Goal: Information Seeking & Learning: Compare options

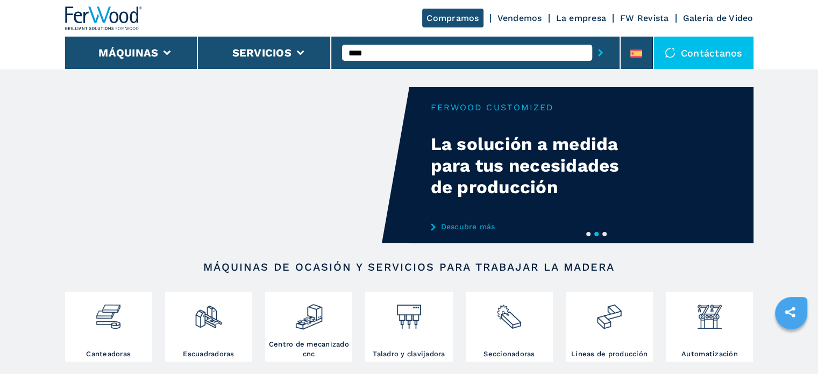
type input "****"
click at [592, 40] on button "submit-button" at bounding box center [600, 52] width 17 height 25
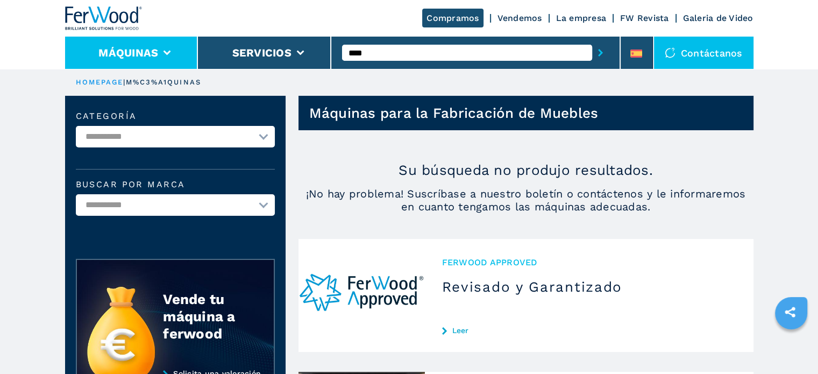
click at [169, 51] on icon at bounding box center [167, 53] width 8 height 5
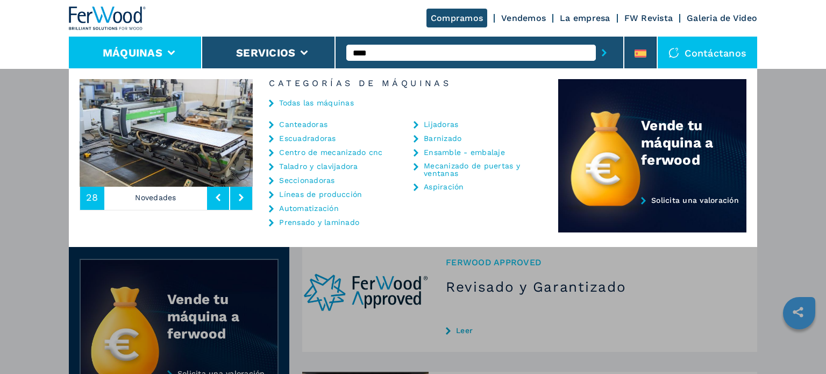
click at [305, 123] on link "Canteadoras" at bounding box center [303, 124] width 48 height 8
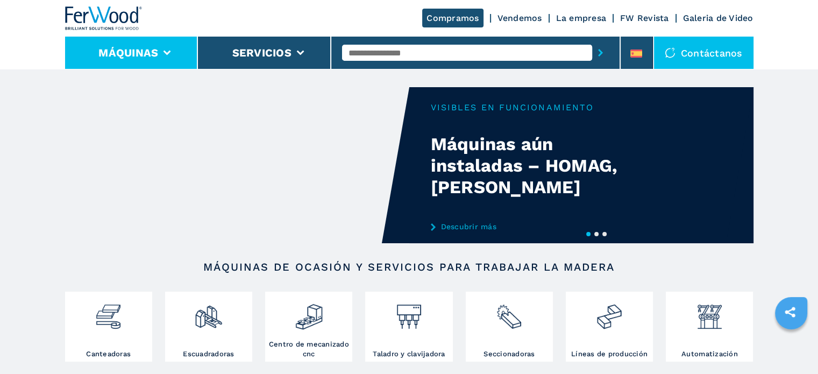
click at [174, 51] on li "Máquinas" at bounding box center [131, 53] width 133 height 32
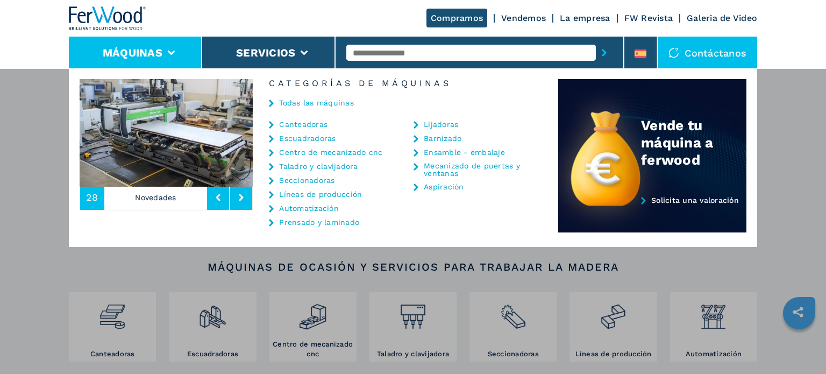
click at [325, 150] on link "Centro de mecanizado cnc" at bounding box center [330, 152] width 103 height 8
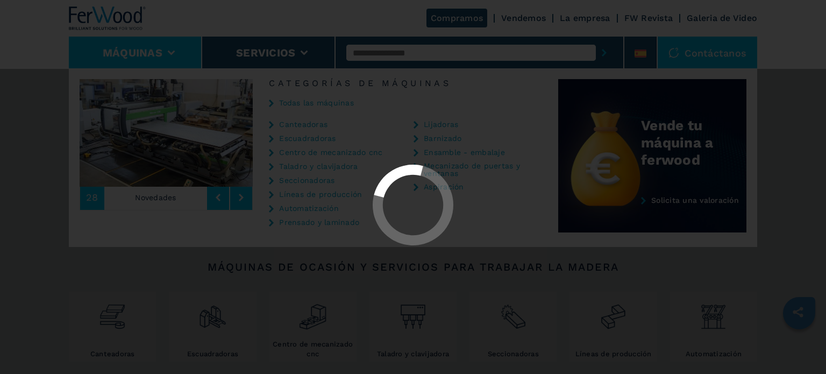
select select "**********"
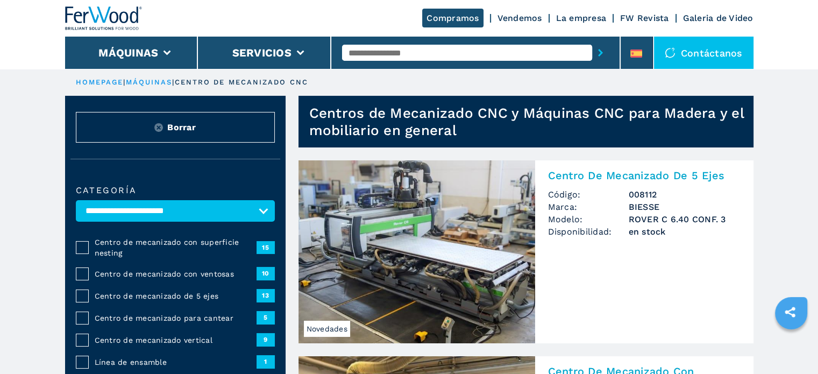
click at [147, 289] on div "Centro de mecanizado de 5 ejes 13" at bounding box center [175, 295] width 199 height 13
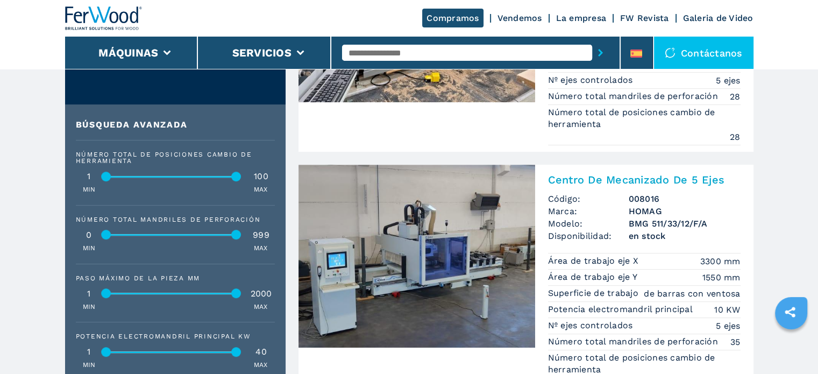
scroll to position [376, 0]
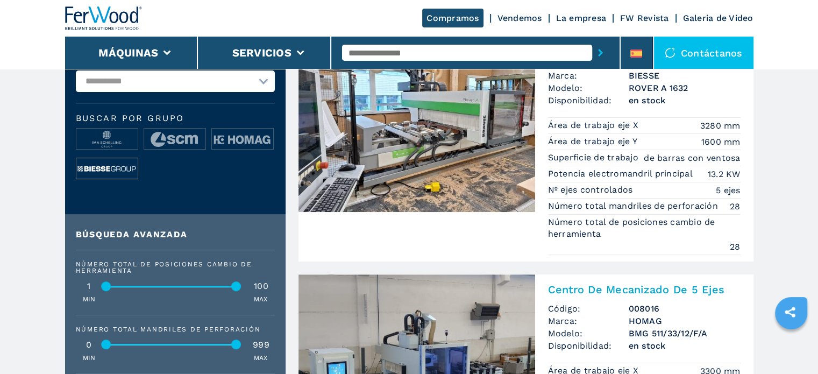
click at [109, 169] on img at bounding box center [106, 169] width 61 height 22
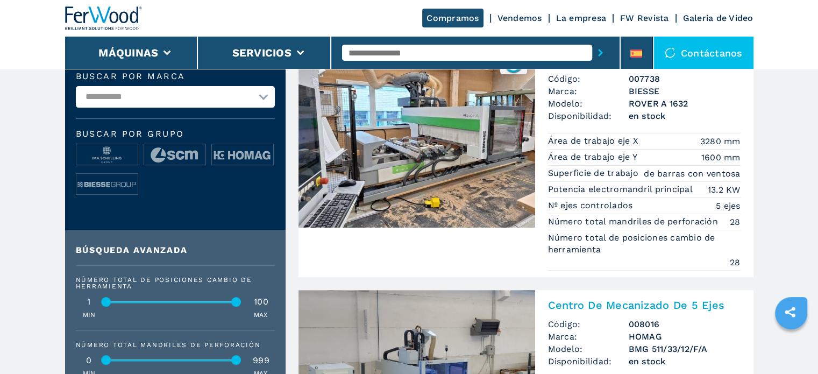
scroll to position [323, 0]
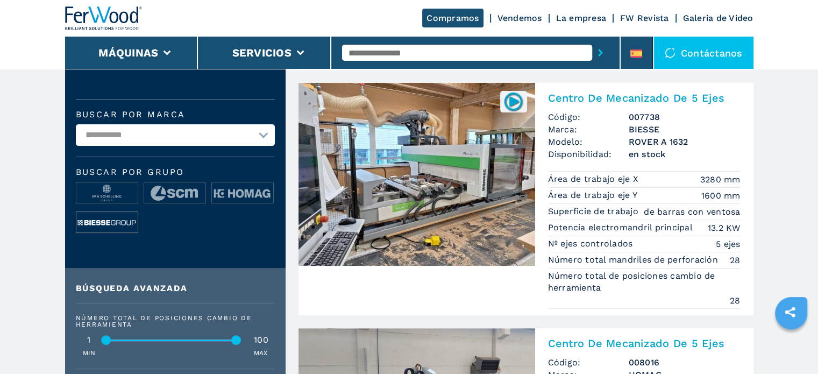
click at [112, 220] on img at bounding box center [106, 223] width 61 height 22
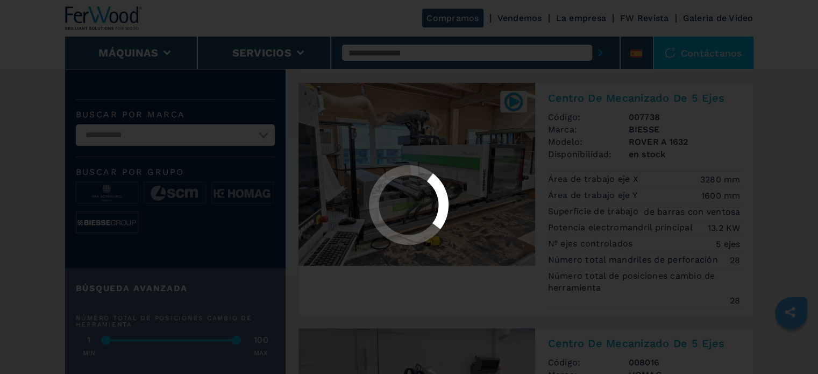
scroll to position [0, 0]
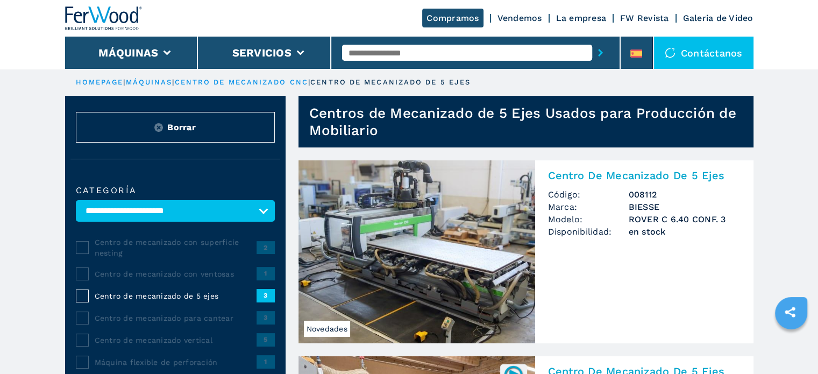
click at [388, 243] on img at bounding box center [416, 251] width 237 height 183
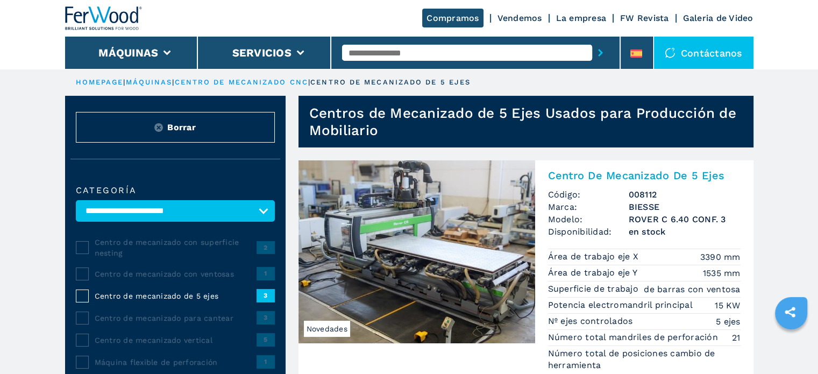
click at [387, 238] on img at bounding box center [416, 251] width 237 height 183
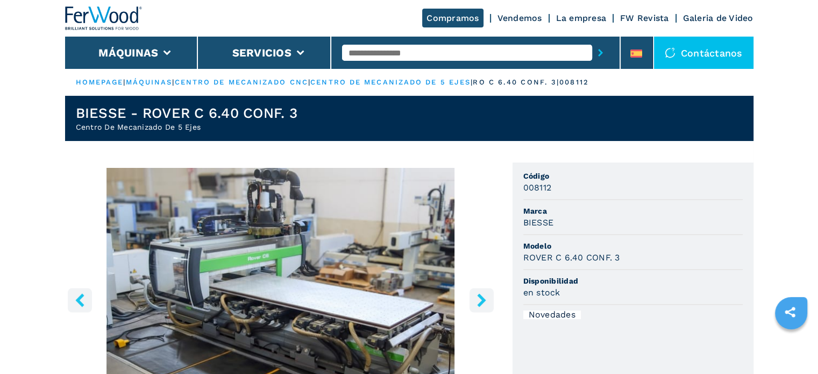
click at [481, 297] on icon "right-button" at bounding box center [481, 299] width 9 height 13
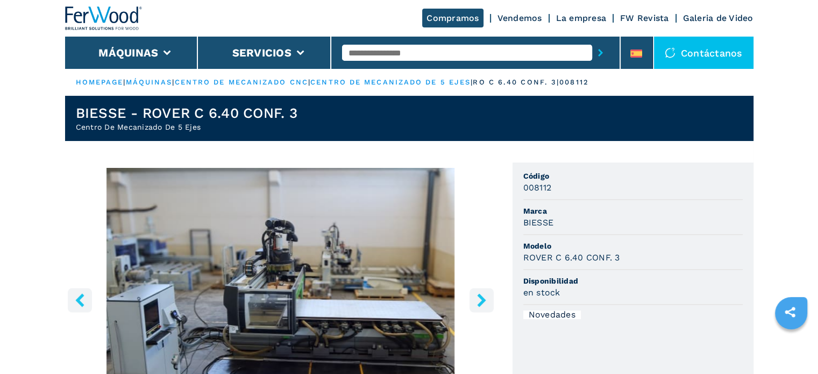
click at [481, 297] on icon "right-button" at bounding box center [481, 299] width 9 height 13
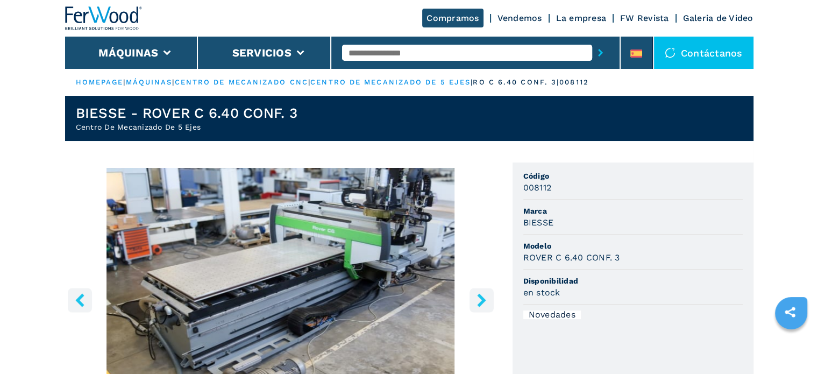
click at [478, 296] on icon "right-button" at bounding box center [481, 299] width 9 height 13
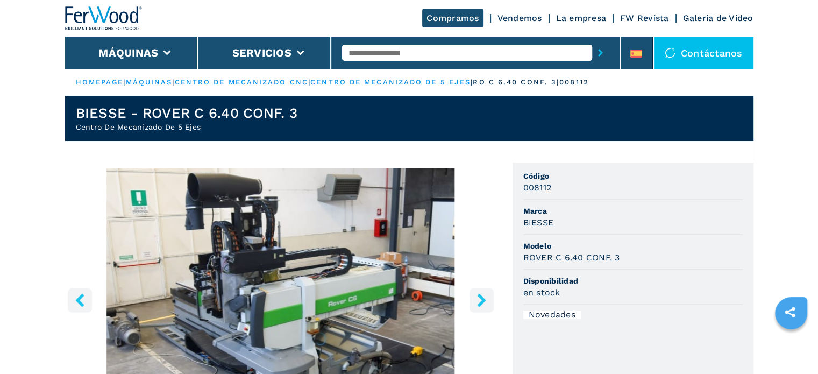
click at [478, 294] on icon "right-button" at bounding box center [481, 299] width 13 height 13
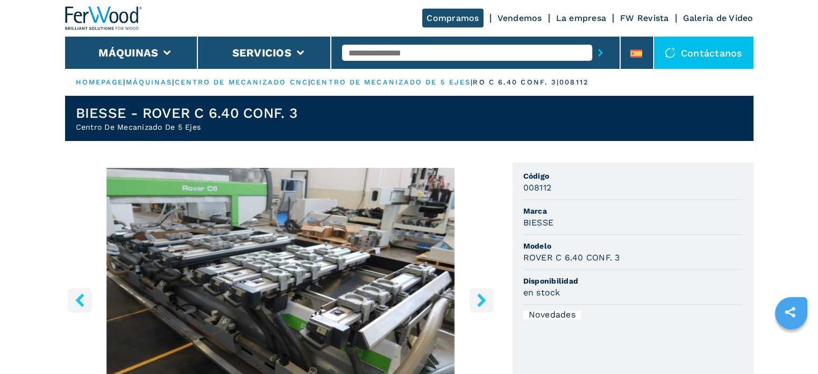
click at [475, 292] on button "right-button" at bounding box center [481, 300] width 24 height 24
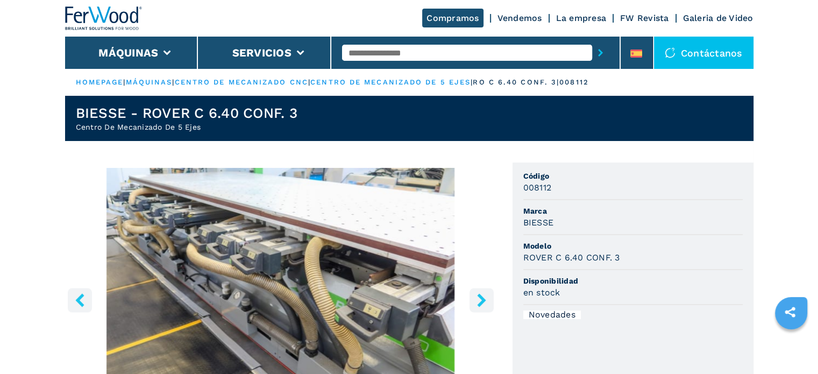
click at [474, 290] on button "right-button" at bounding box center [481, 300] width 24 height 24
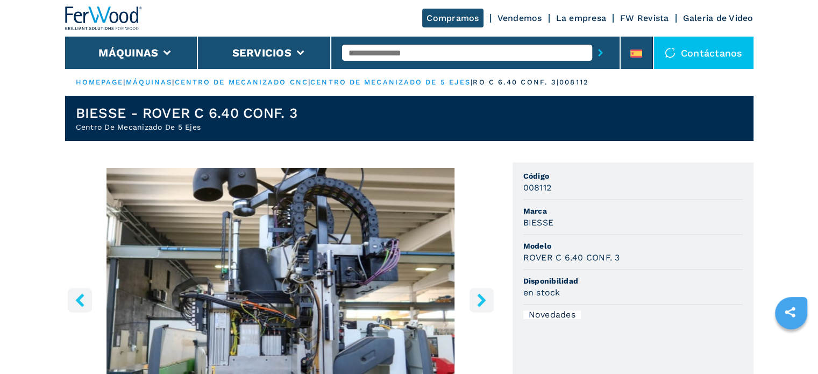
click at [474, 290] on button "right-button" at bounding box center [481, 300] width 24 height 24
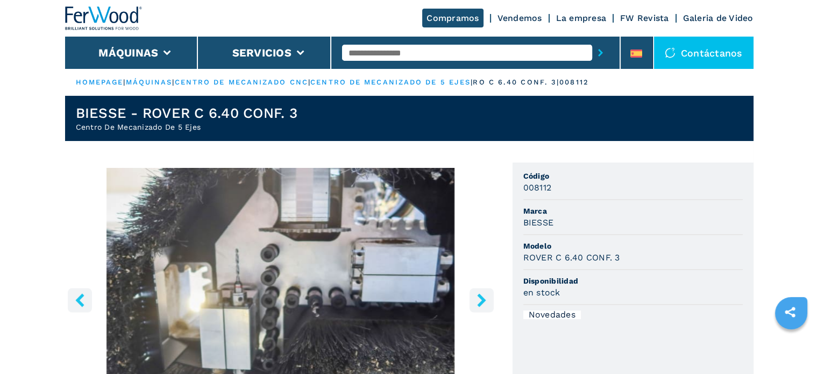
click at [473, 290] on button "right-button" at bounding box center [481, 300] width 24 height 24
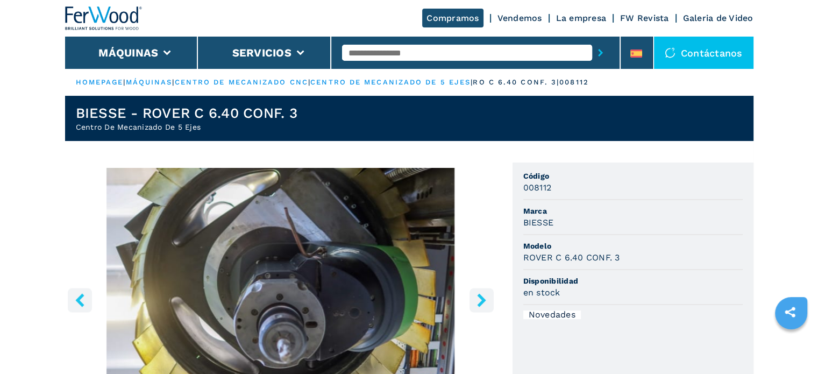
click at [473, 290] on button "right-button" at bounding box center [481, 300] width 24 height 24
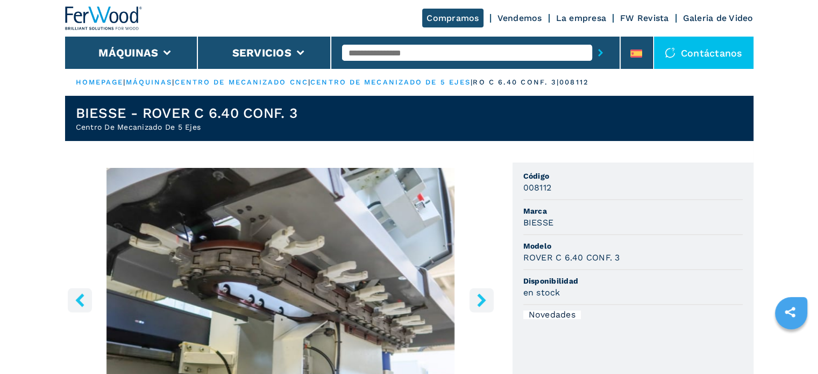
click at [473, 290] on button "right-button" at bounding box center [481, 300] width 24 height 24
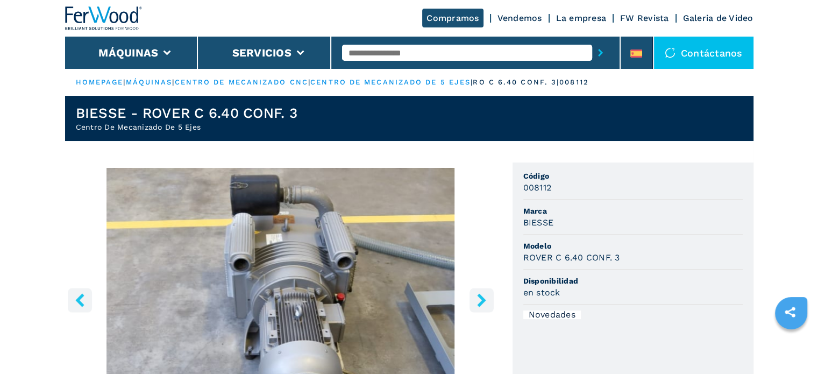
click at [473, 290] on button "right-button" at bounding box center [481, 300] width 24 height 24
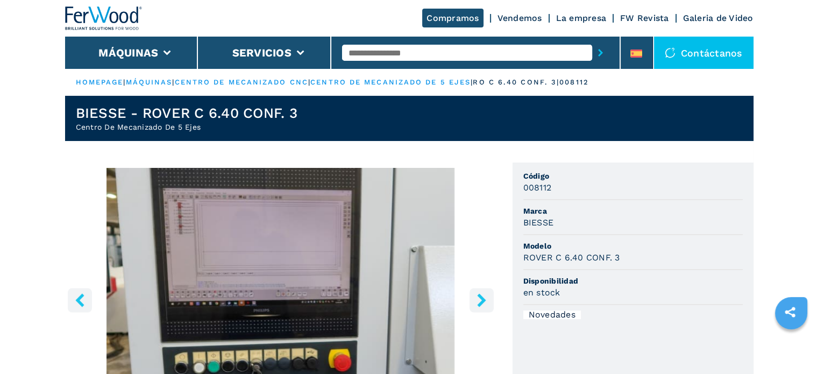
click at [472, 290] on button "right-button" at bounding box center [481, 300] width 24 height 24
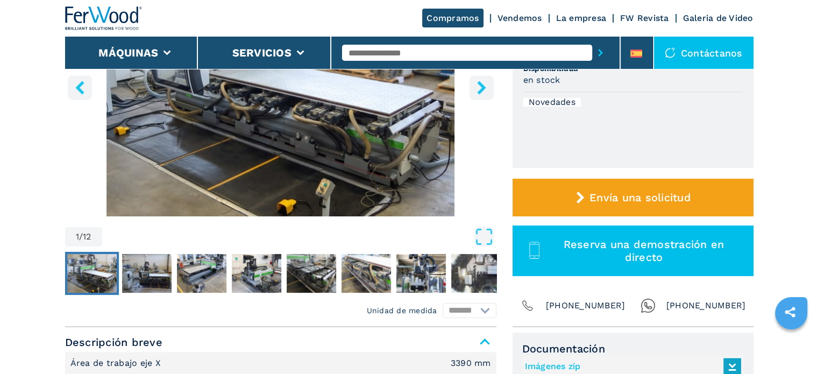
scroll to position [215, 0]
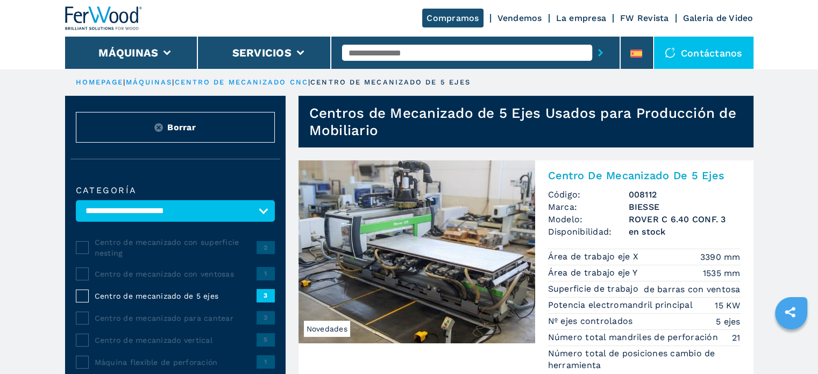
click at [368, 229] on img at bounding box center [416, 251] width 237 height 183
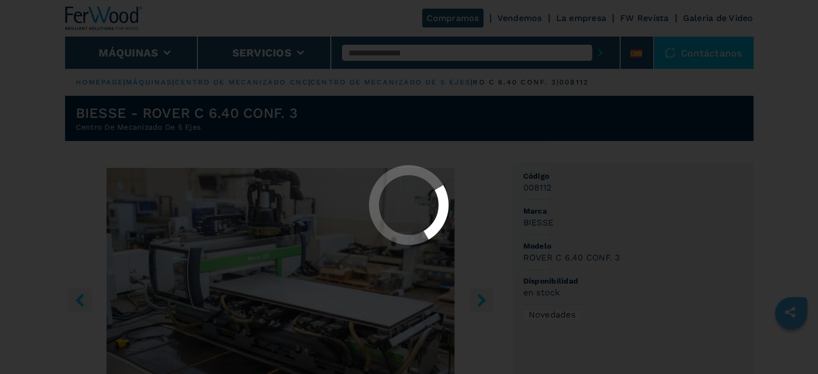
select select "**********"
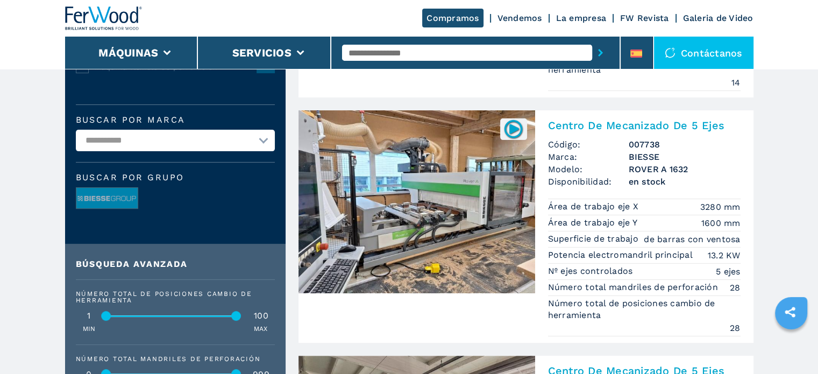
scroll to position [323, 0]
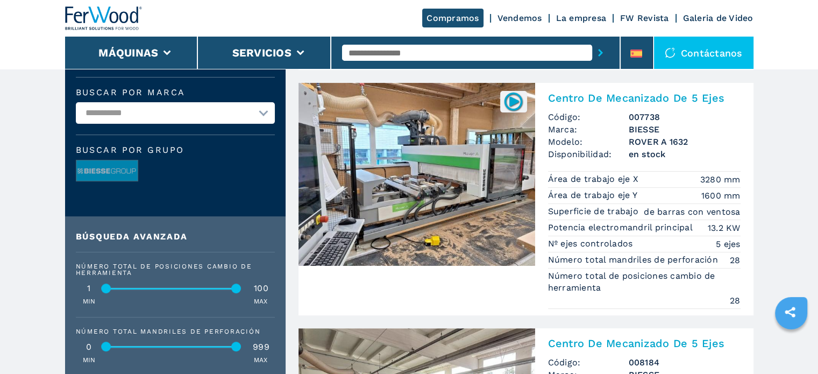
click at [417, 174] on img at bounding box center [416, 174] width 237 height 183
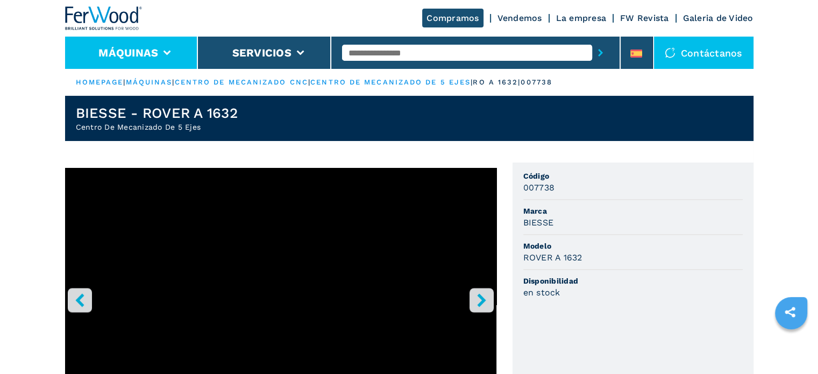
click at [173, 53] on li "Máquinas" at bounding box center [131, 53] width 133 height 32
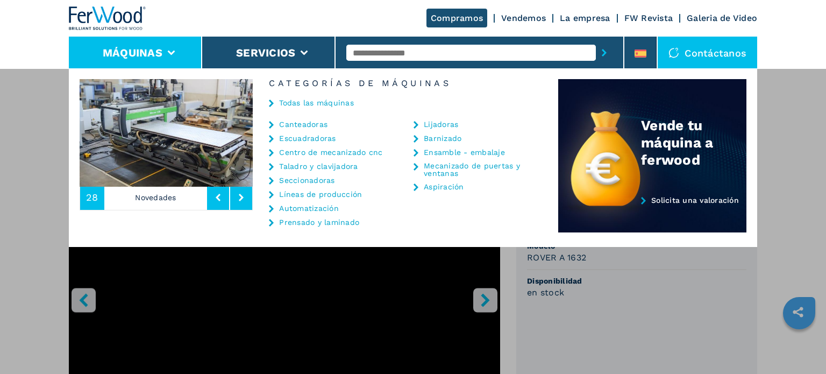
click at [308, 152] on link "Centro de mecanizado cnc" at bounding box center [330, 152] width 103 height 8
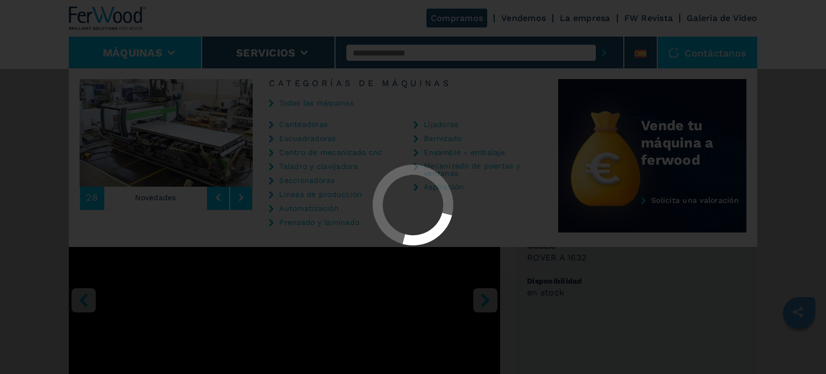
select select "**********"
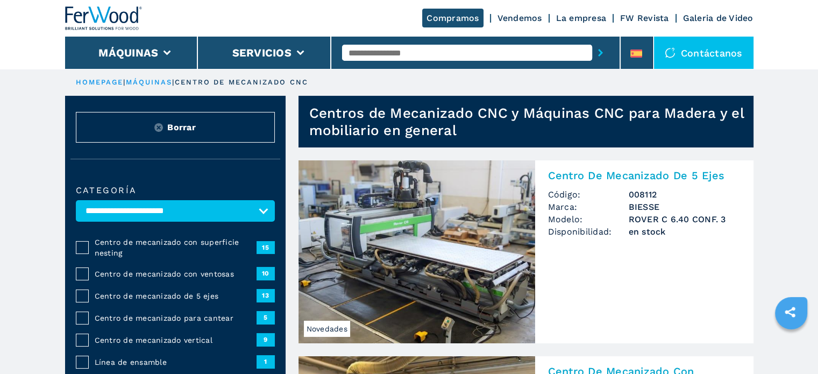
click at [178, 240] on span "Centro de mecanizado con superficie nesting" at bounding box center [176, 248] width 162 height 22
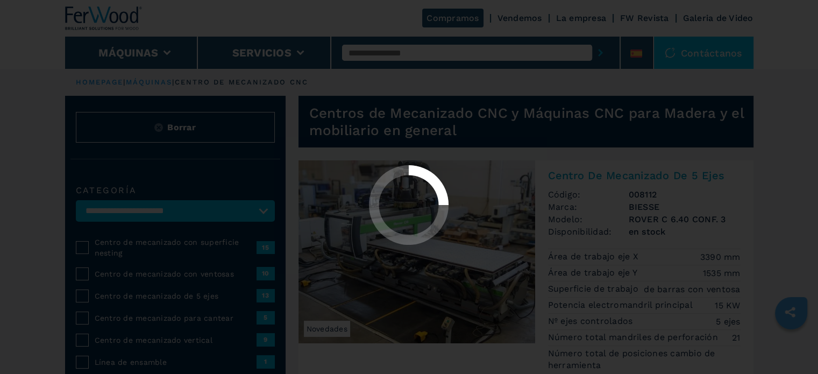
select select "**********"
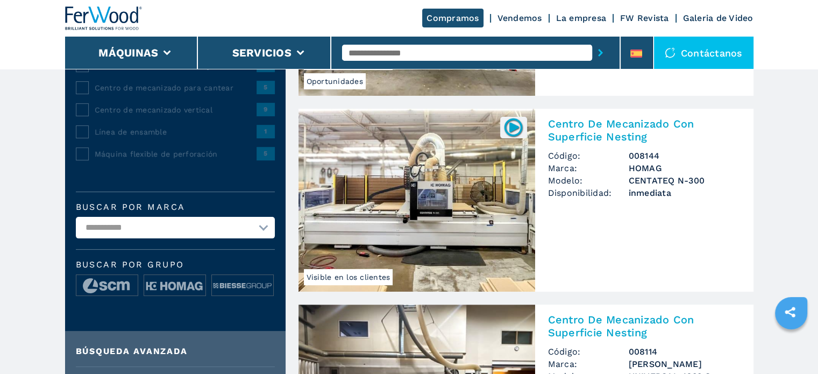
scroll to position [269, 0]
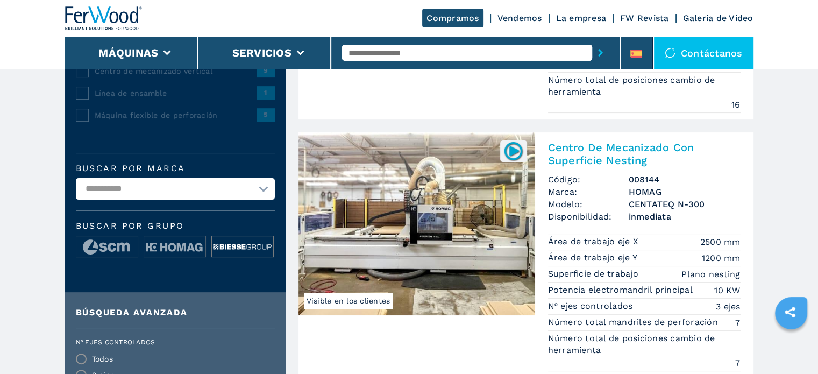
click at [230, 241] on img at bounding box center [242, 247] width 61 height 22
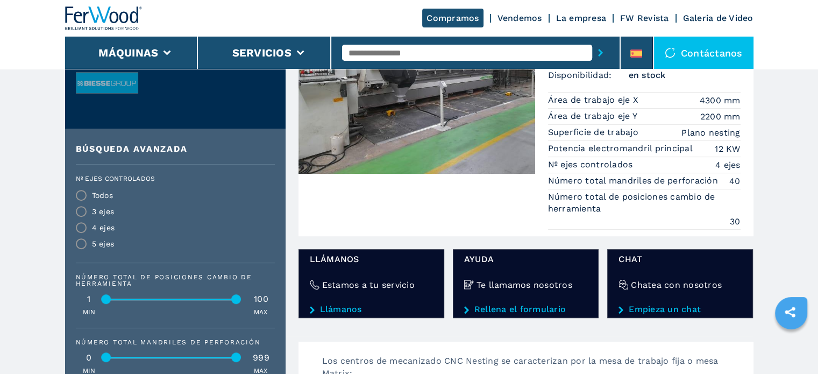
scroll to position [215, 0]
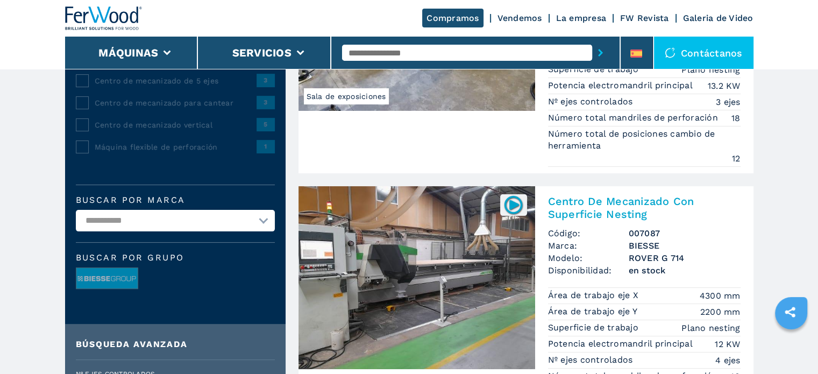
click at [435, 266] on img at bounding box center [416, 277] width 237 height 183
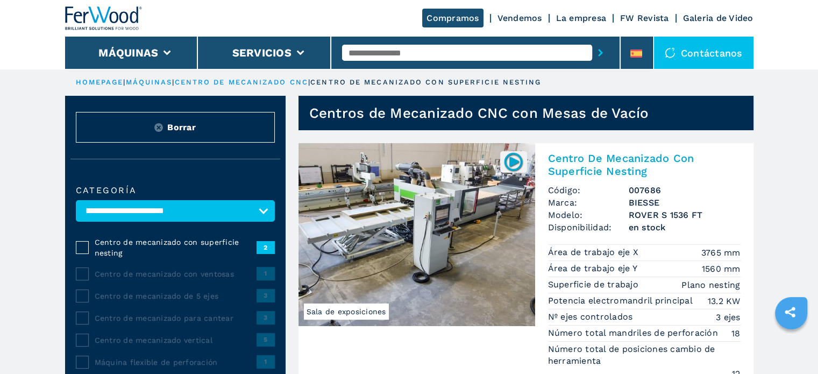
click at [492, 240] on img at bounding box center [416, 234] width 237 height 183
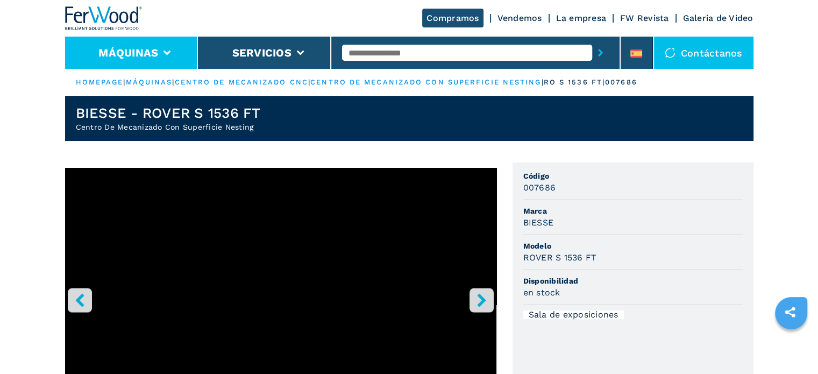
click at [169, 53] on icon at bounding box center [167, 53] width 8 height 5
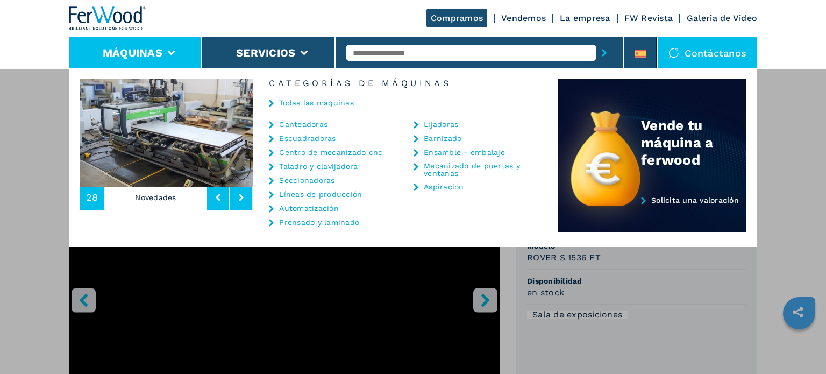
click at [289, 99] on link "Todas las máquinas" at bounding box center [316, 103] width 75 height 8
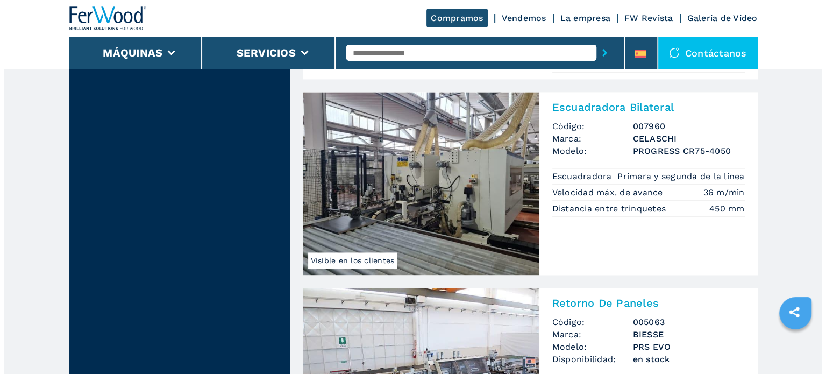
scroll to position [1560, 0]
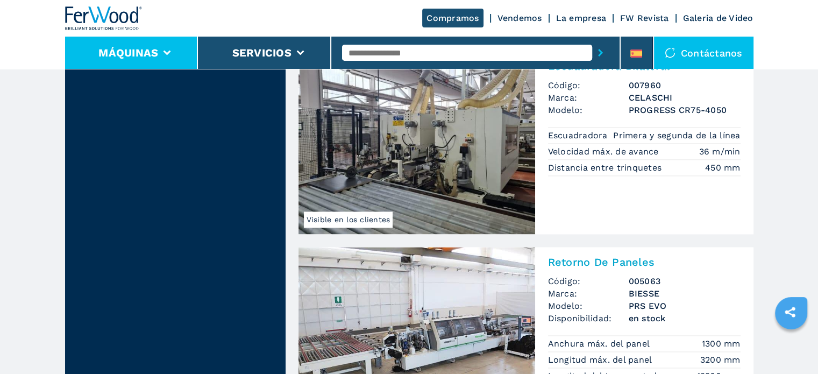
click at [166, 51] on icon at bounding box center [167, 53] width 8 height 5
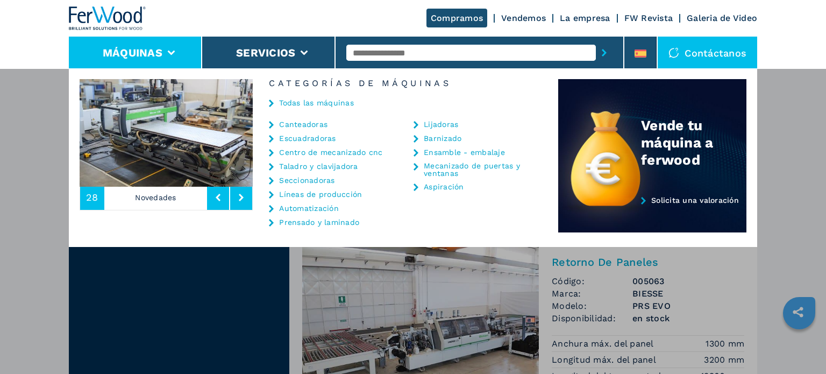
click at [299, 152] on link "Centro de mecanizado cnc" at bounding box center [330, 152] width 103 height 8
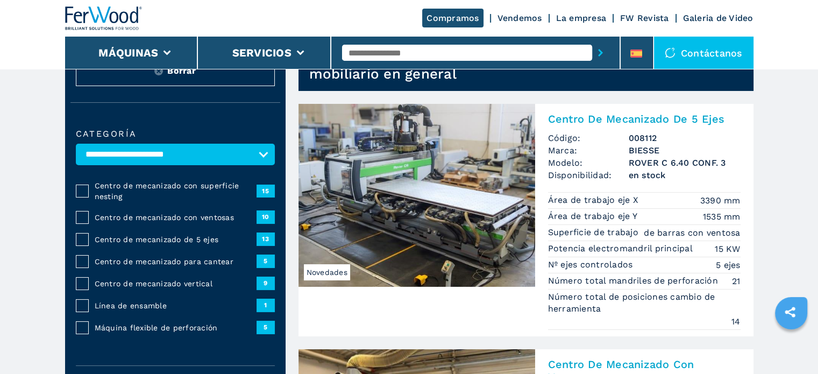
scroll to position [161, 0]
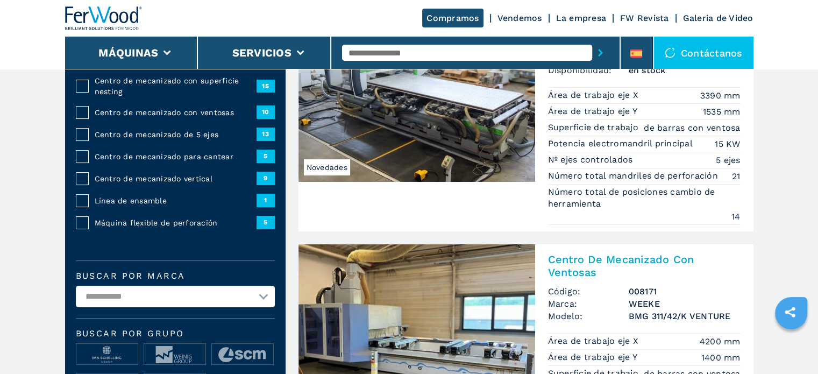
click at [159, 223] on span "Máquina flexible de perforación" at bounding box center [176, 222] width 162 height 11
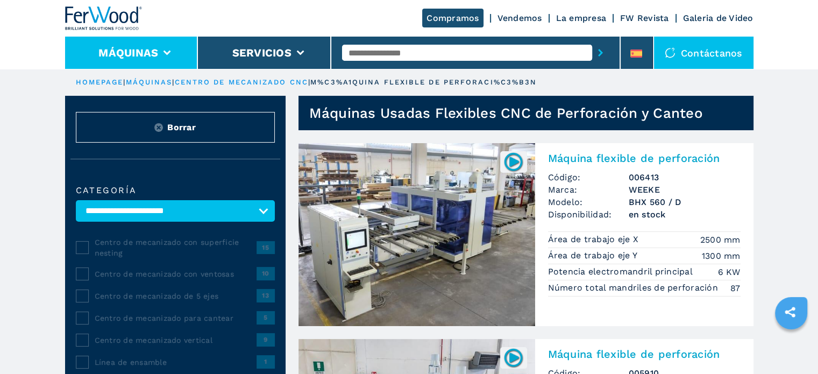
click at [166, 46] on li "Máquinas" at bounding box center [131, 53] width 133 height 32
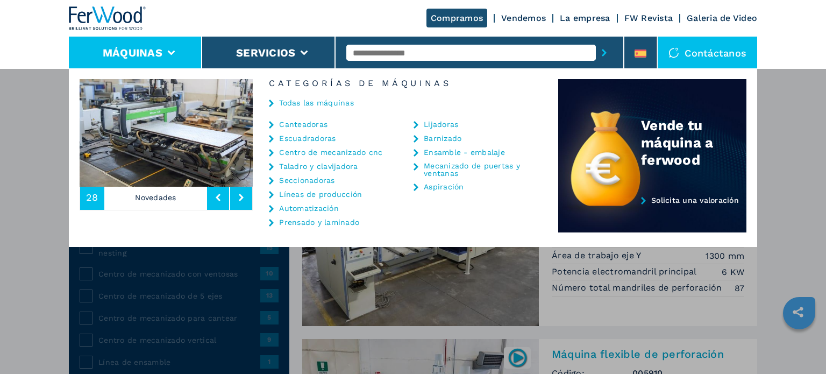
click at [298, 124] on link "Canteadoras" at bounding box center [303, 124] width 48 height 8
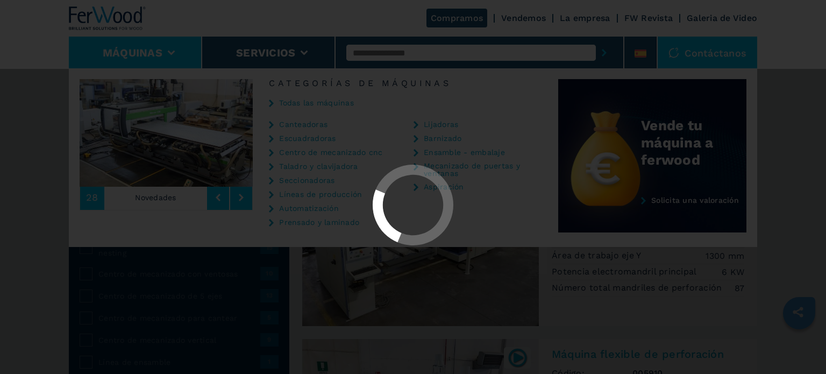
select select "**********"
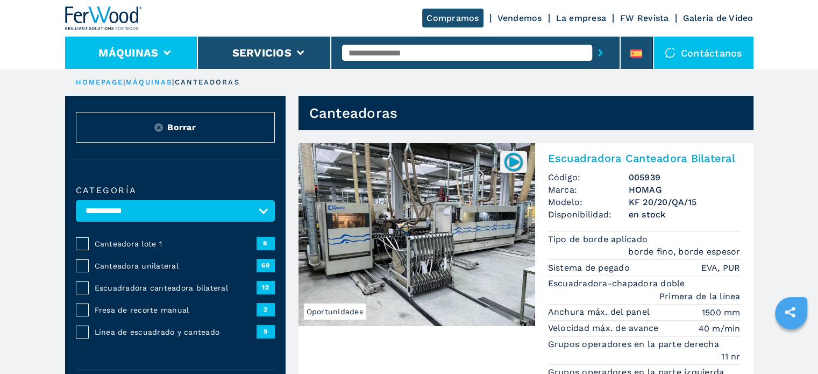
click at [166, 49] on li "Máquinas" at bounding box center [131, 53] width 133 height 32
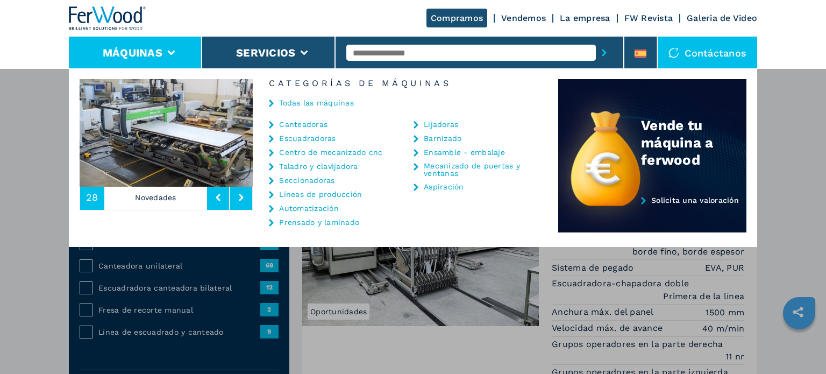
click at [305, 126] on link "Canteadoras" at bounding box center [303, 124] width 48 height 8
click at [286, 116] on div "Todas las máquinas" at bounding box center [405, 104] width 305 height 32
click at [287, 122] on link "Canteadoras" at bounding box center [303, 124] width 48 height 8
click at [312, 123] on link "Canteadoras" at bounding box center [303, 124] width 48 height 8
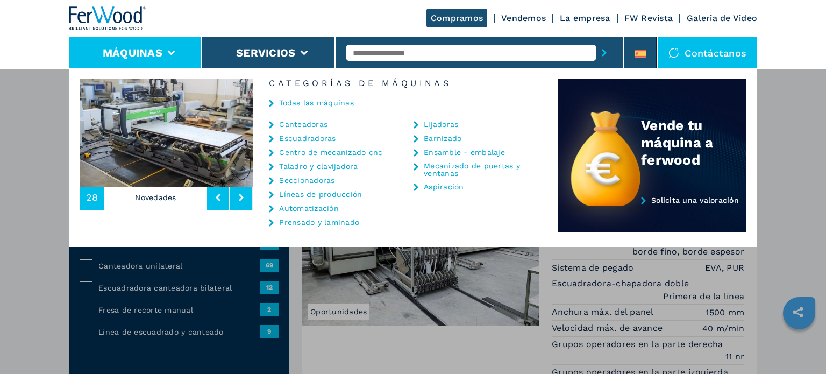
click at [312, 123] on link "Canteadoras" at bounding box center [303, 124] width 48 height 8
click at [285, 124] on link "Canteadoras" at bounding box center [303, 124] width 48 height 8
